Goal: Task Accomplishment & Management: Manage account settings

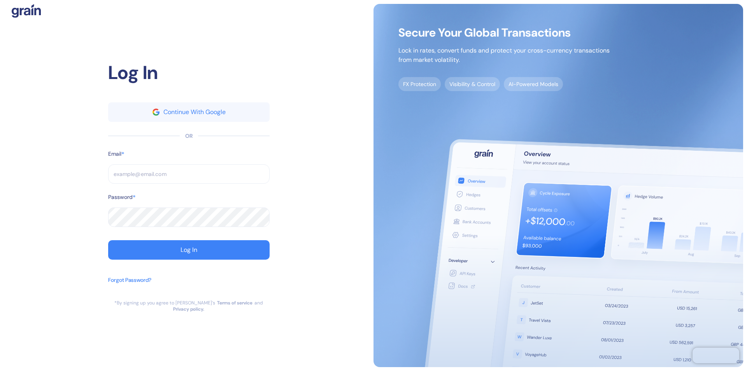
click at [189, 177] on input "text" at bounding box center [189, 173] width 162 height 19
type input "su"
type input "support@"
type input "sup"
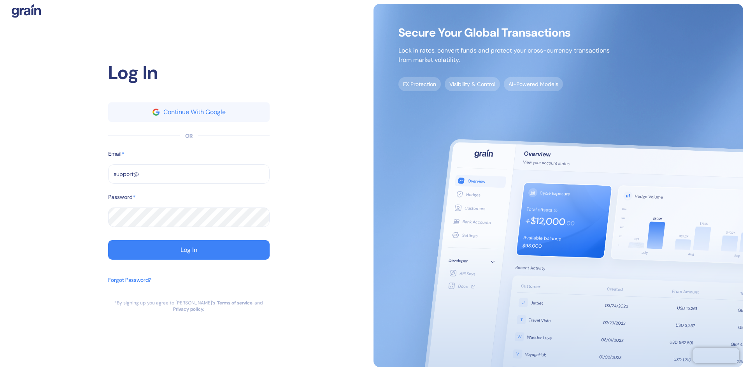
type input "support@t"
type input "[EMAIL_ADDRESS][DOMAIN_NAME]"
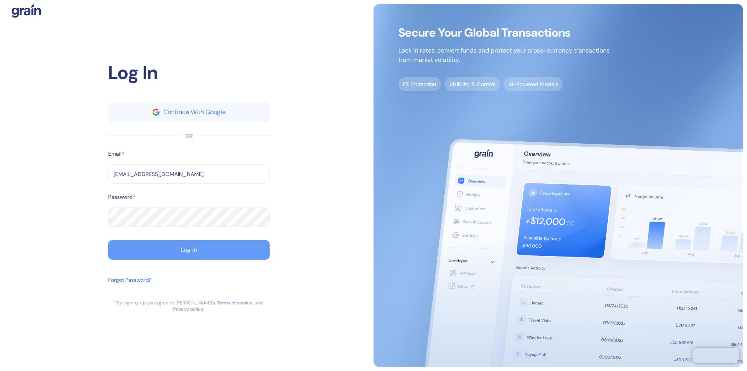
click at [189, 253] on div "Log In" at bounding box center [189, 250] width 17 height 6
